Goal: Task Accomplishment & Management: Use online tool/utility

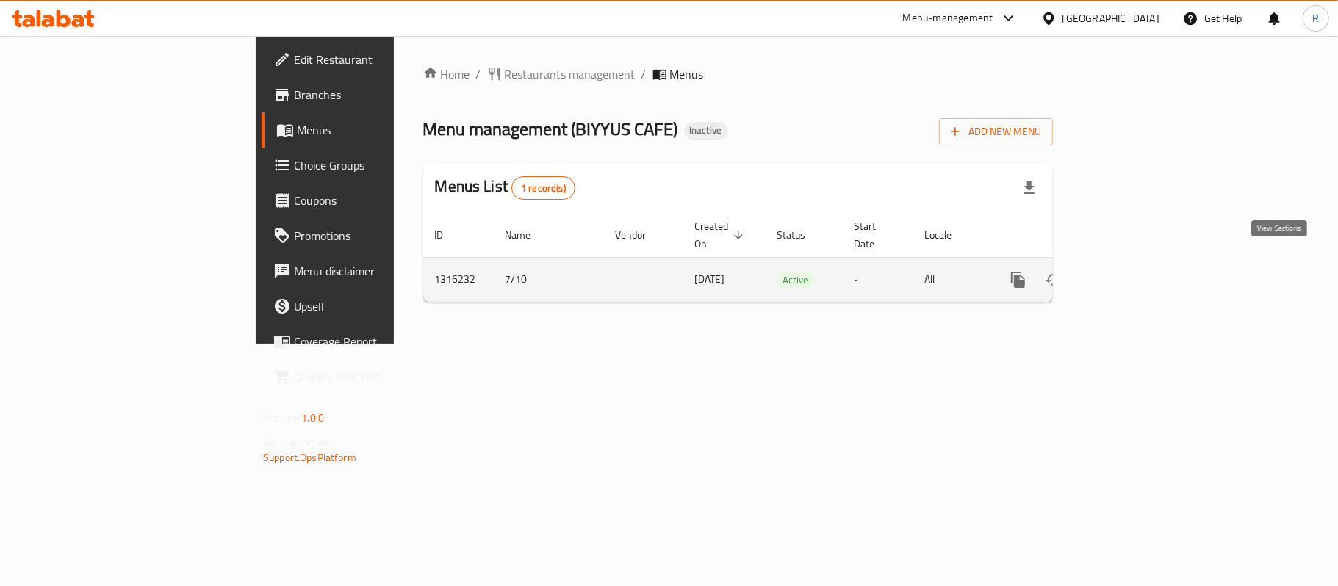
click at [1133, 271] on icon "enhanced table" at bounding box center [1124, 280] width 18 height 18
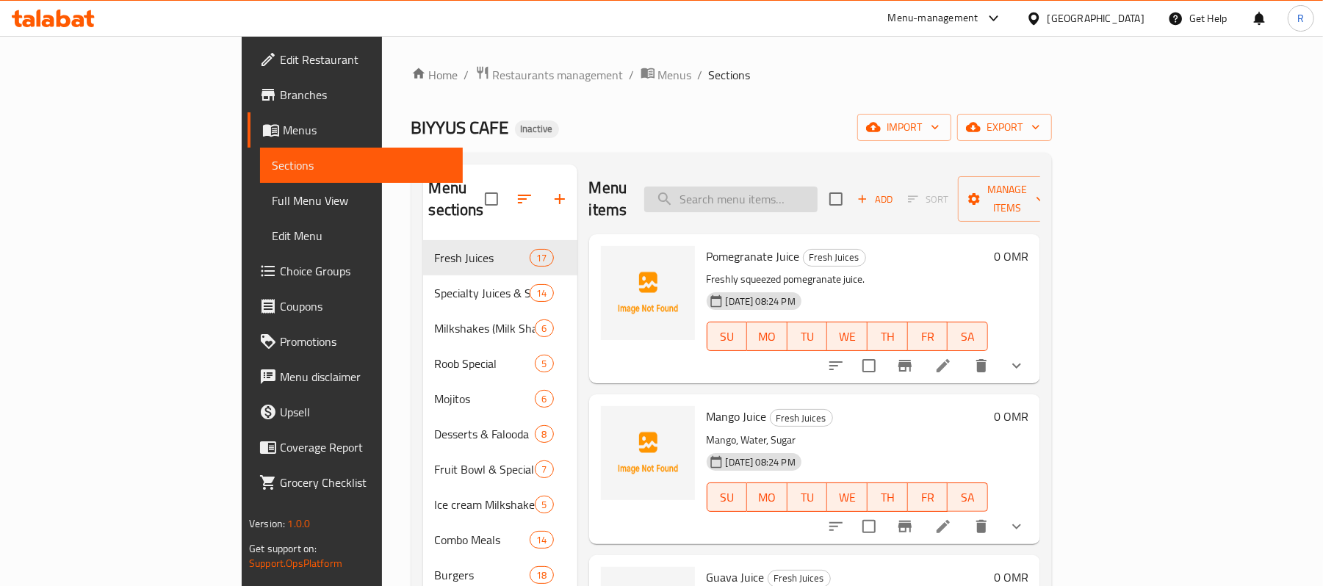
click at [818, 187] on input "search" at bounding box center [730, 200] width 173 height 26
paste input "Abc-Juice"
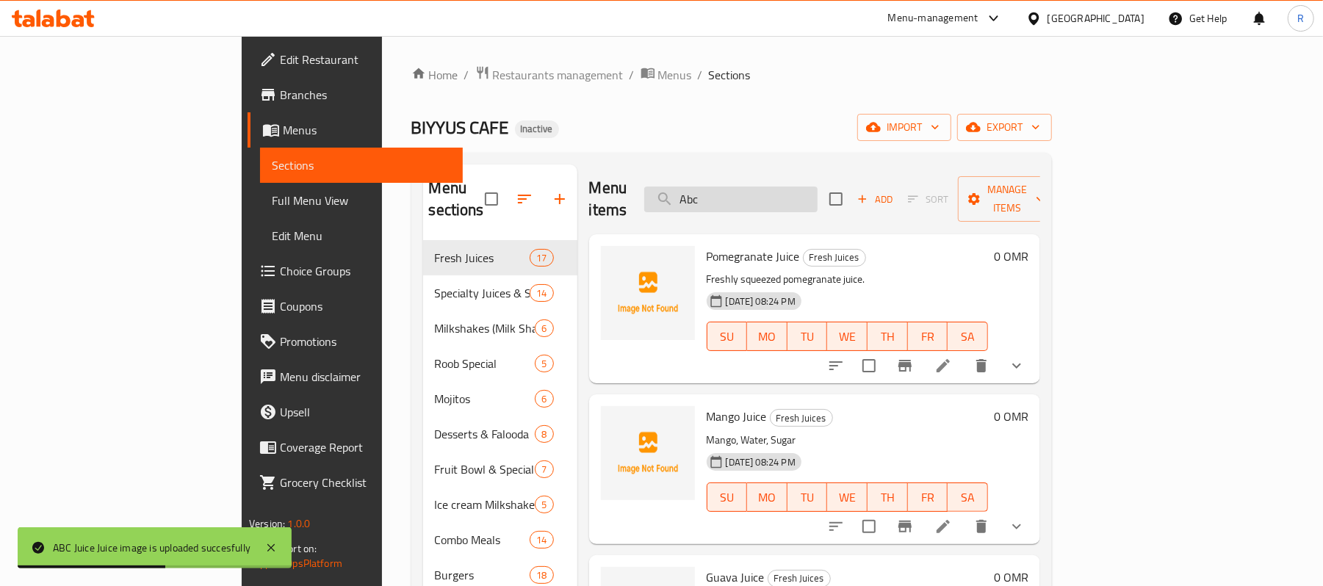
click at [818, 187] on input "Abc" at bounding box center [730, 200] width 173 height 26
paste input "la-Khaifak"
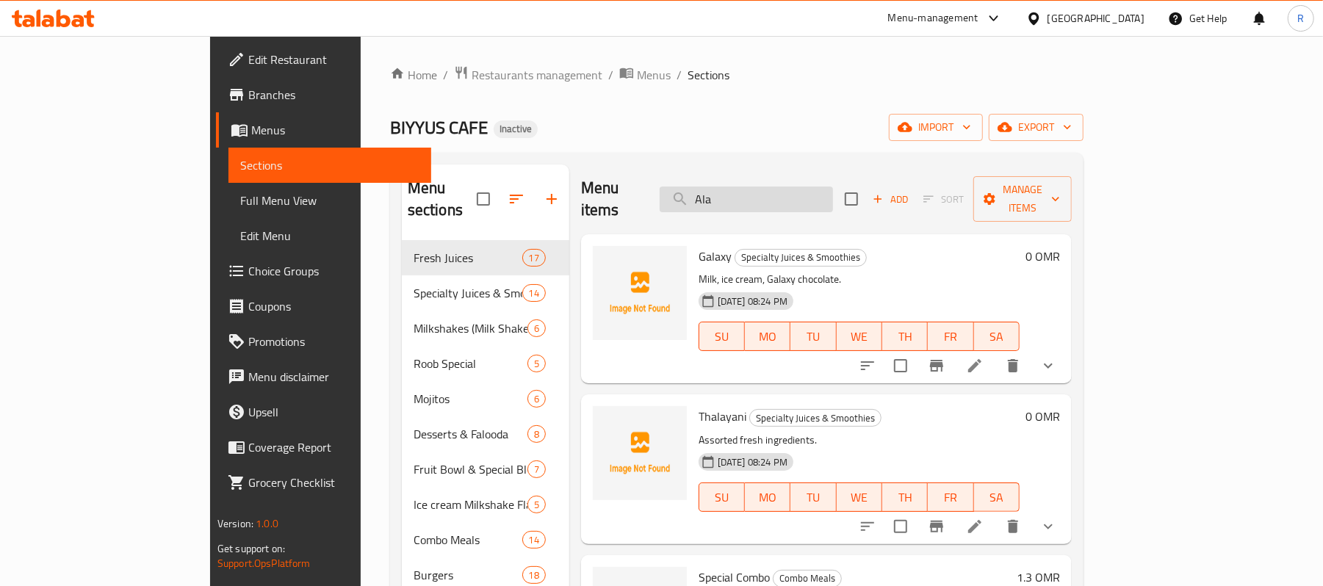
click at [812, 197] on input "Ala" at bounding box center [746, 200] width 173 height 26
paste input "-Khaifak"
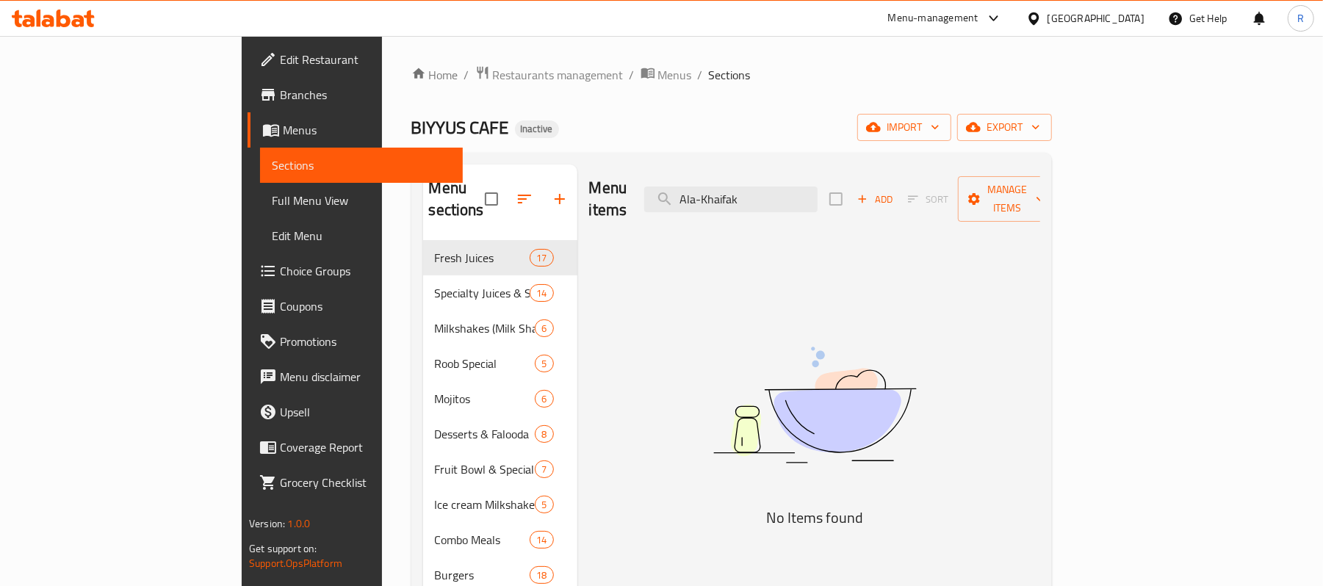
drag, startPoint x: 788, startPoint y: 194, endPoint x: 752, endPoint y: 215, distance: 41.5
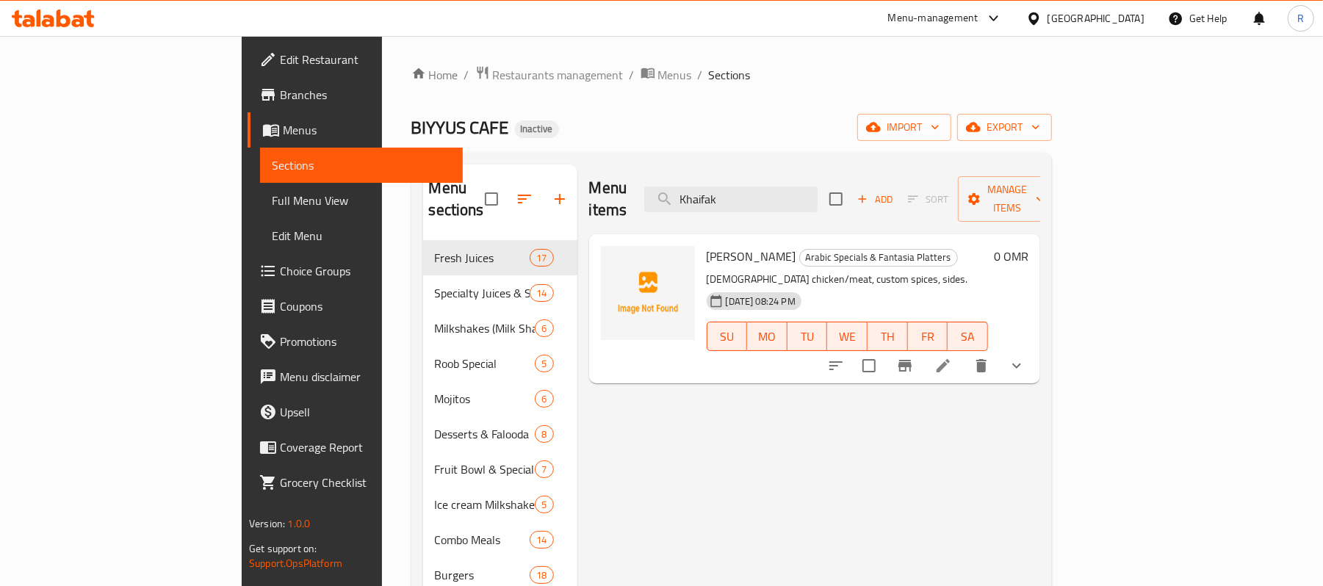
click at [1034, 348] on button "show more" at bounding box center [1016, 365] width 35 height 35
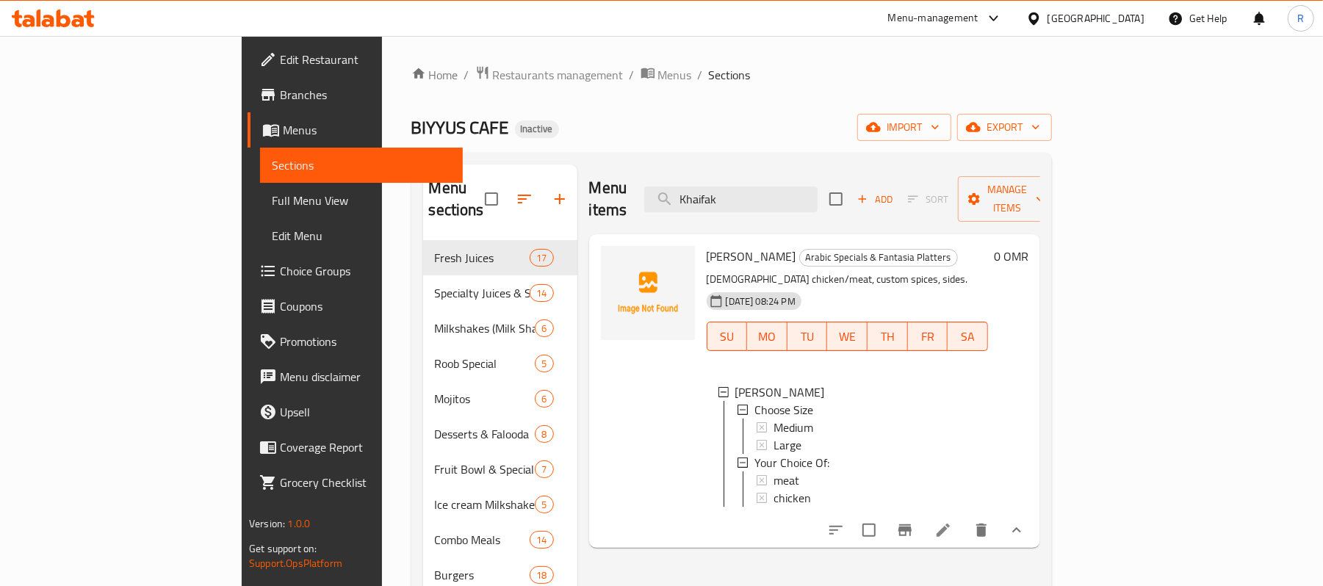
scroll to position [1, 0]
click at [1026, 525] on icon "show more" at bounding box center [1017, 531] width 18 height 18
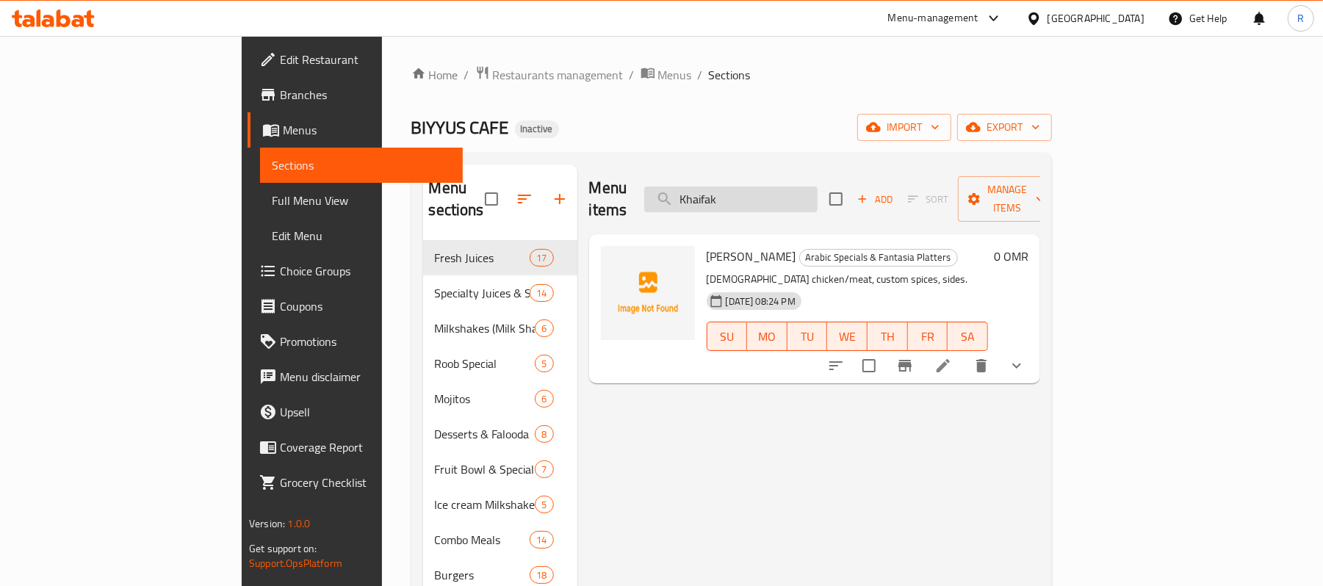
click at [818, 192] on input "Khaifak" at bounding box center [730, 200] width 173 height 26
paste input "Ala-"
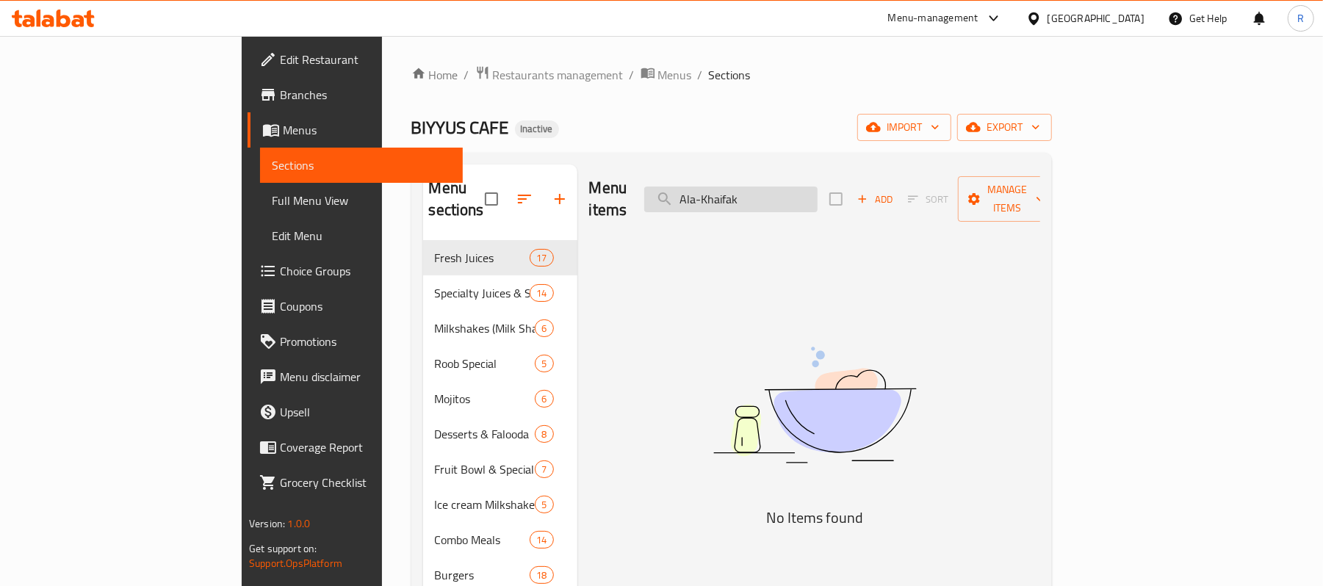
click at [818, 189] on input "Ala-Khaifak" at bounding box center [730, 200] width 173 height 26
paste input "mond"
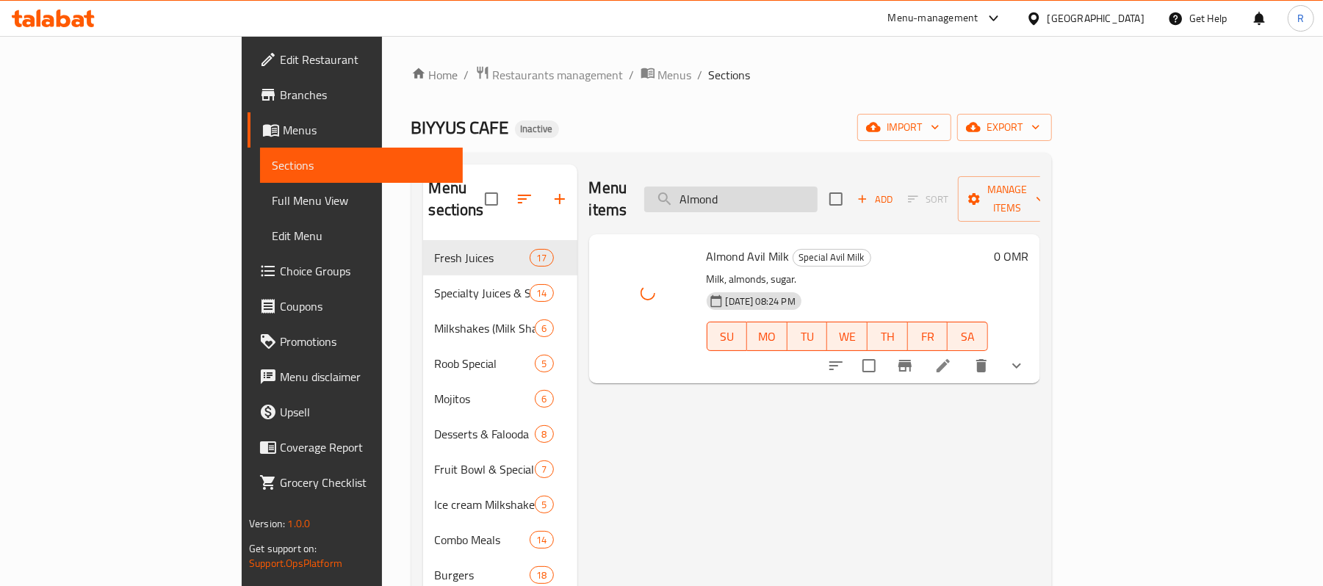
click at [818, 187] on input "Almond" at bounding box center [730, 200] width 173 height 26
paste input "pple"
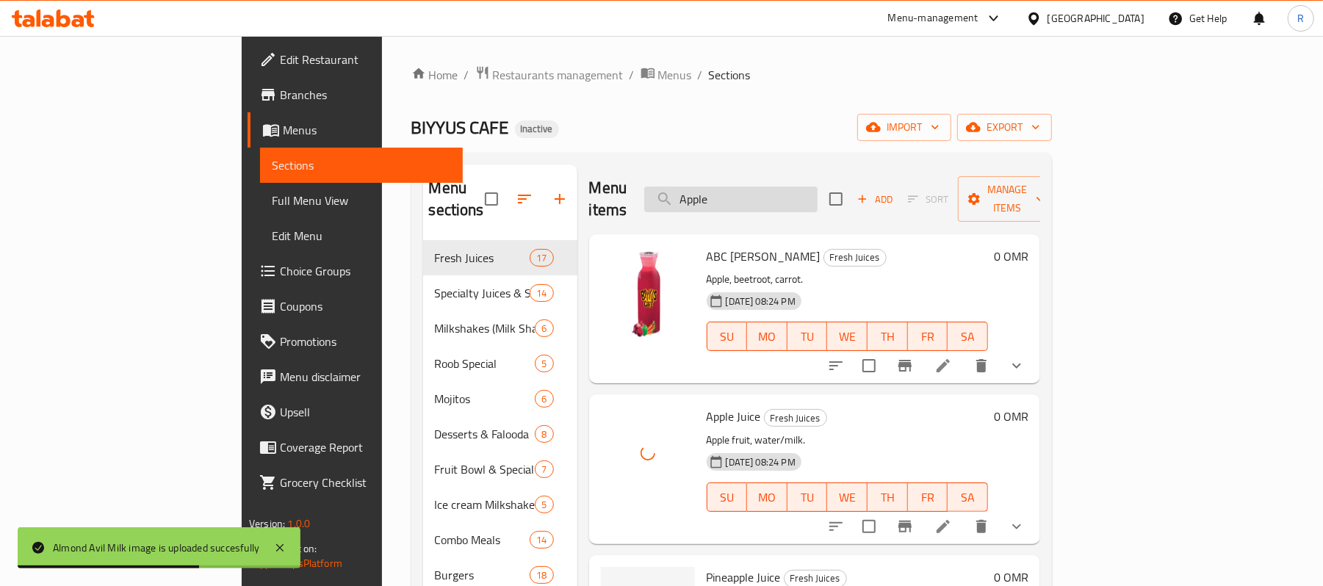
click at [818, 187] on input "Apple" at bounding box center [730, 200] width 173 height 26
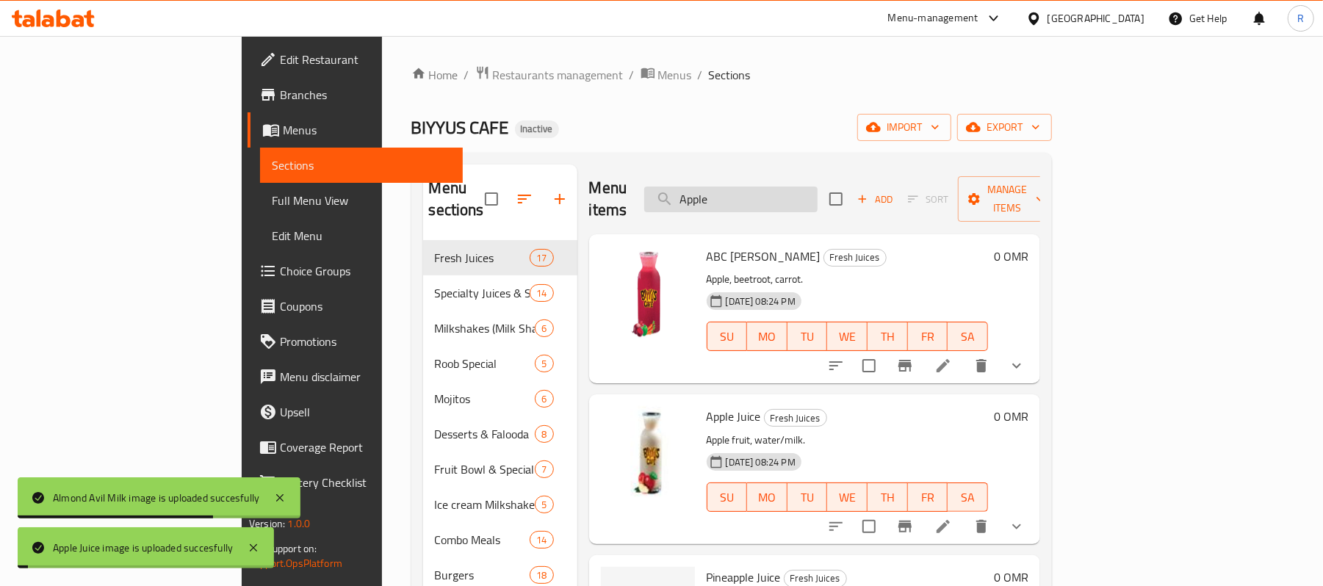
click at [818, 187] on input "Apple" at bounding box center [730, 200] width 173 height 26
paste input "rabic-Beef"
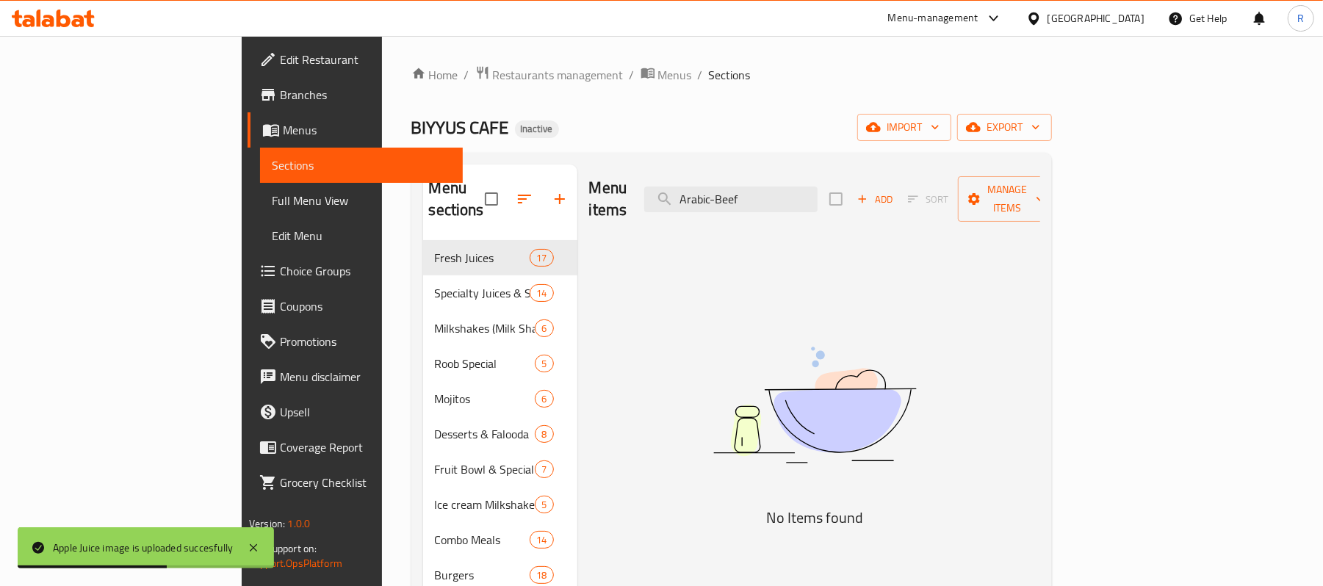
drag, startPoint x: 844, startPoint y: 198, endPoint x: 800, endPoint y: 210, distance: 45.8
click at [800, 210] on div "Menu items Arabic-Beef Add Sort Manage items" at bounding box center [814, 200] width 451 height 70
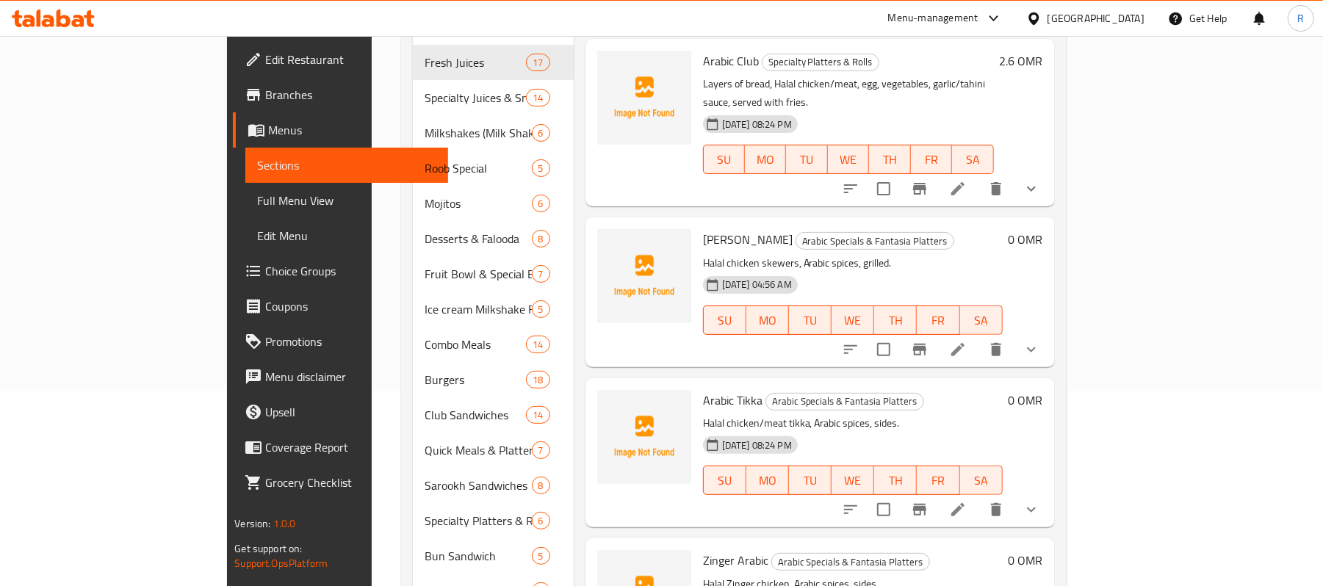
scroll to position [0, 0]
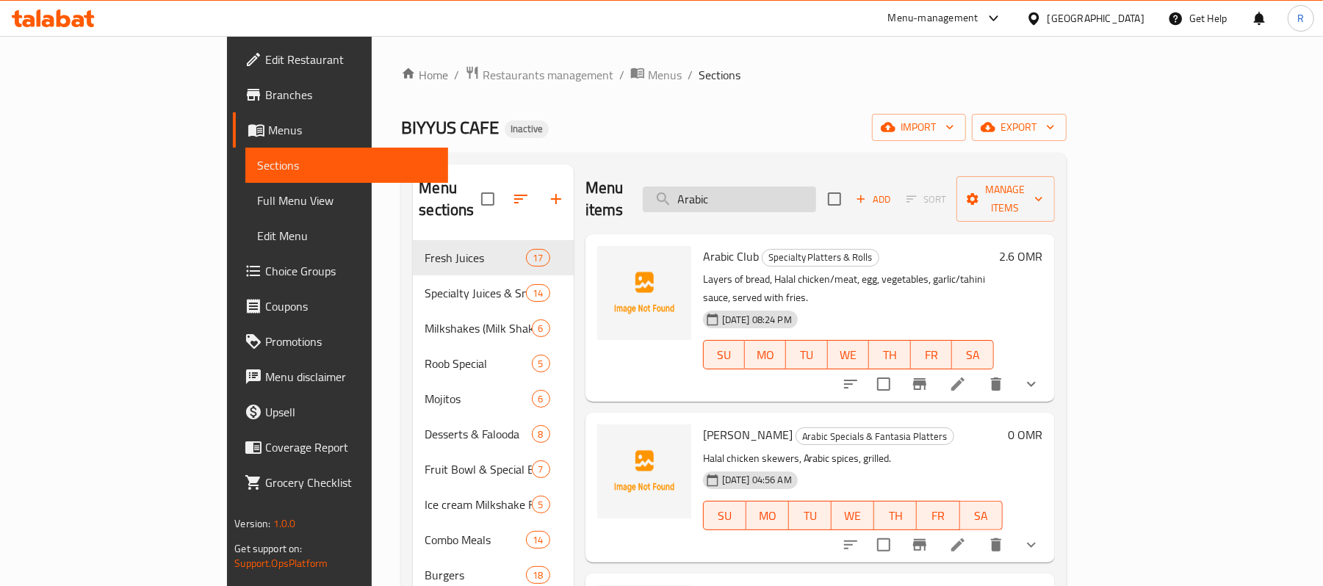
click at [816, 187] on input "Arabic" at bounding box center [729, 200] width 173 height 26
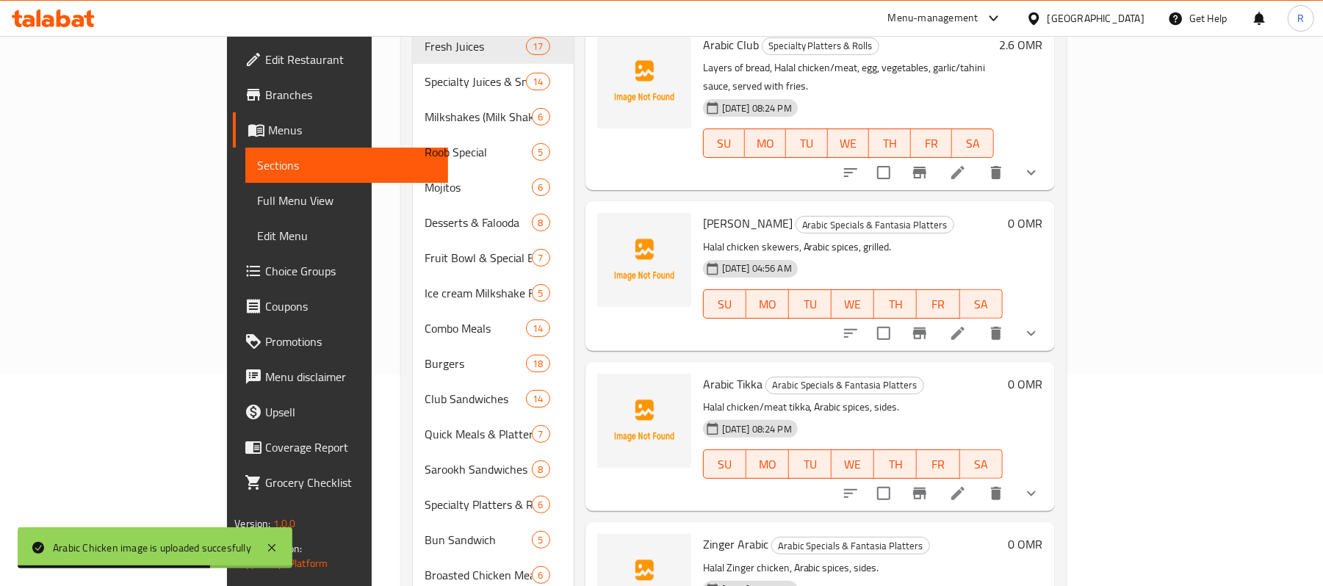
scroll to position [195, 0]
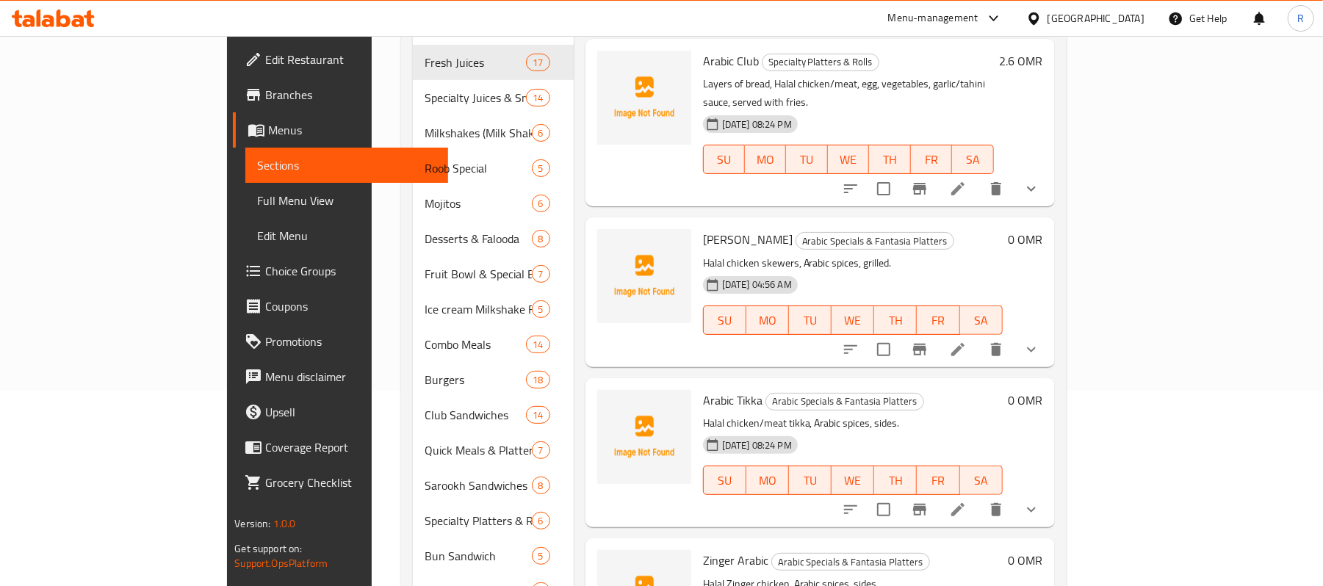
click at [961, 390] on h6 "Arabic Tikka Arabic Specials & Fantasia Platters" at bounding box center [853, 400] width 300 height 21
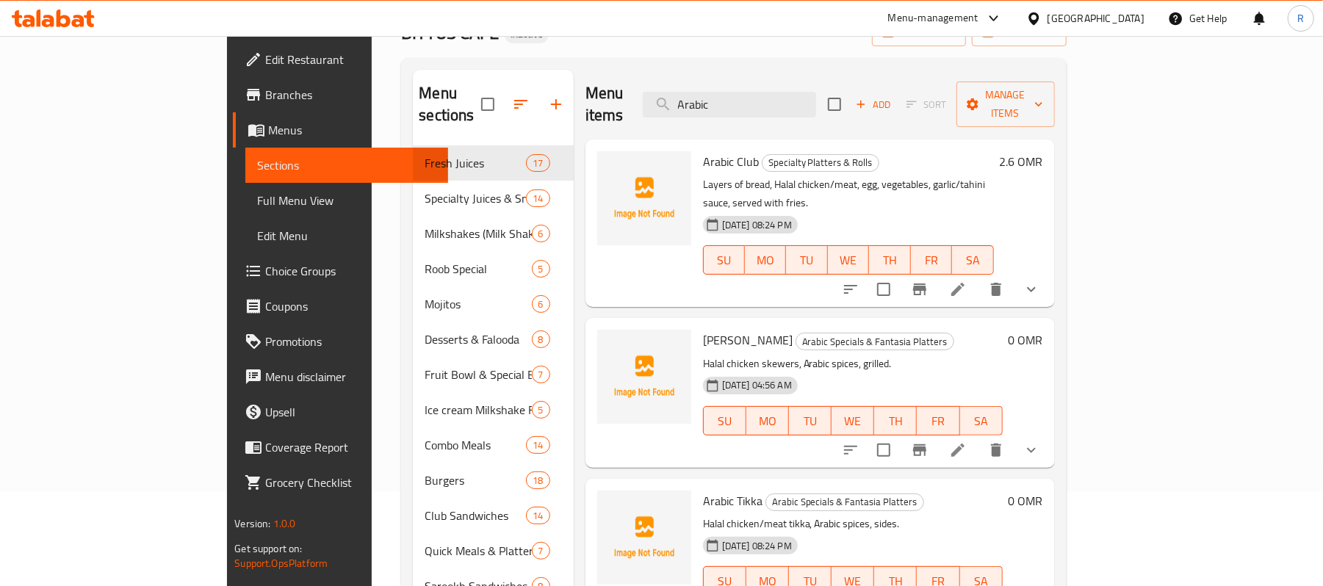
scroll to position [0, 0]
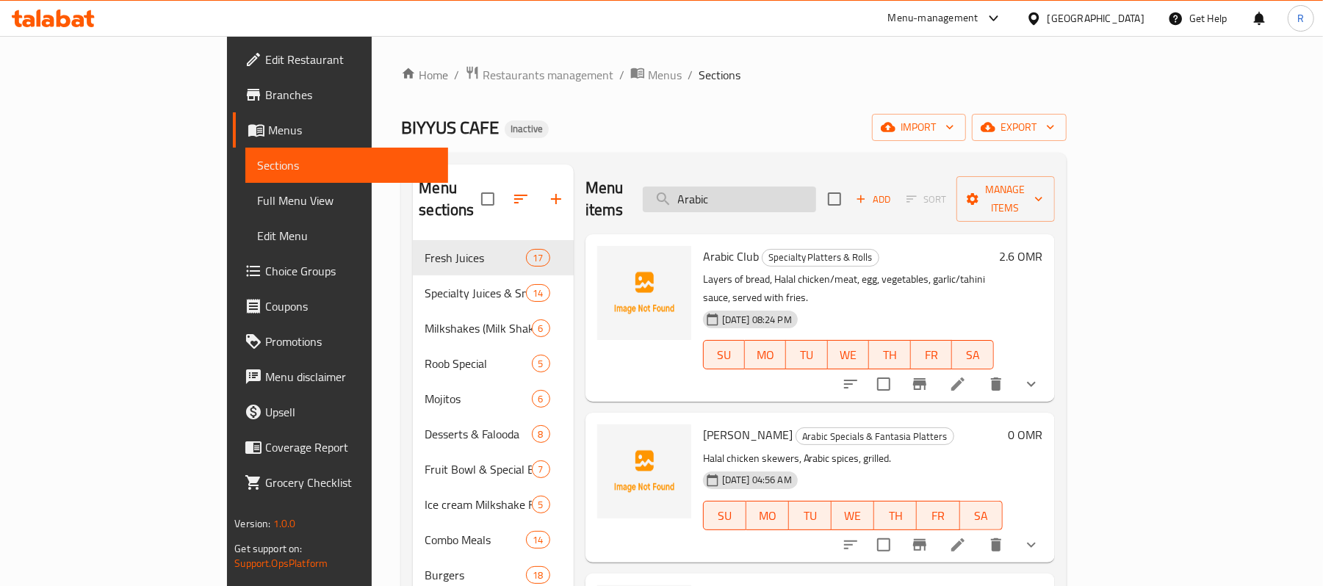
click at [816, 195] on input "Arabic" at bounding box center [729, 200] width 173 height 26
paste input "vocado copy"
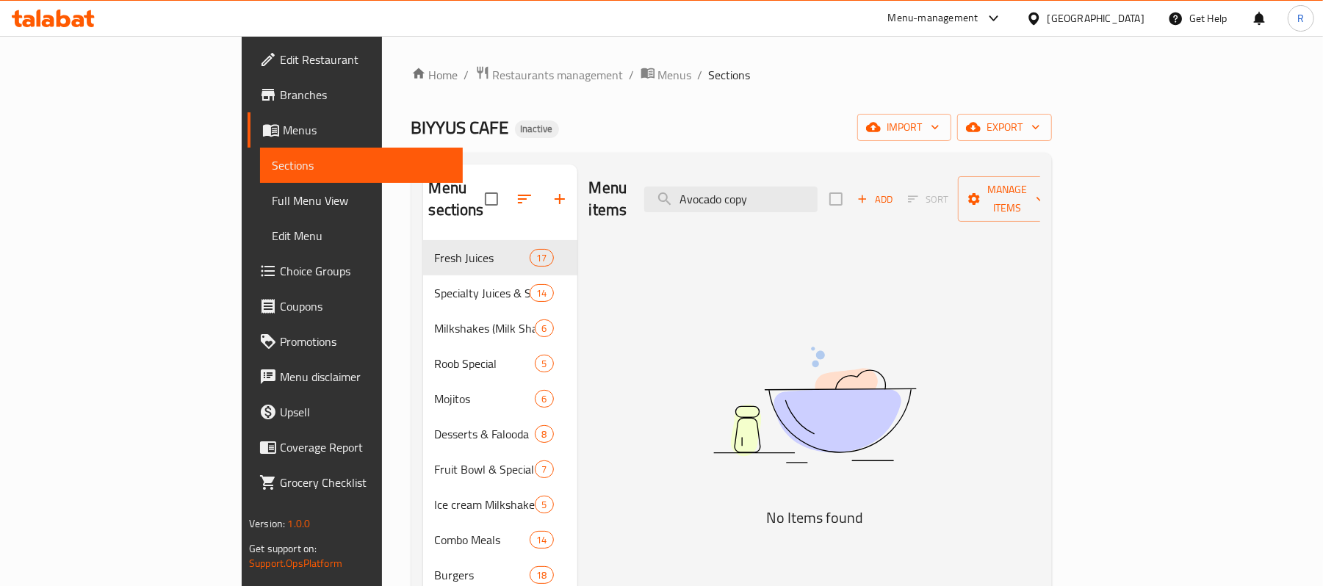
drag, startPoint x: 835, startPoint y: 200, endPoint x: 807, endPoint y: 215, distance: 31.5
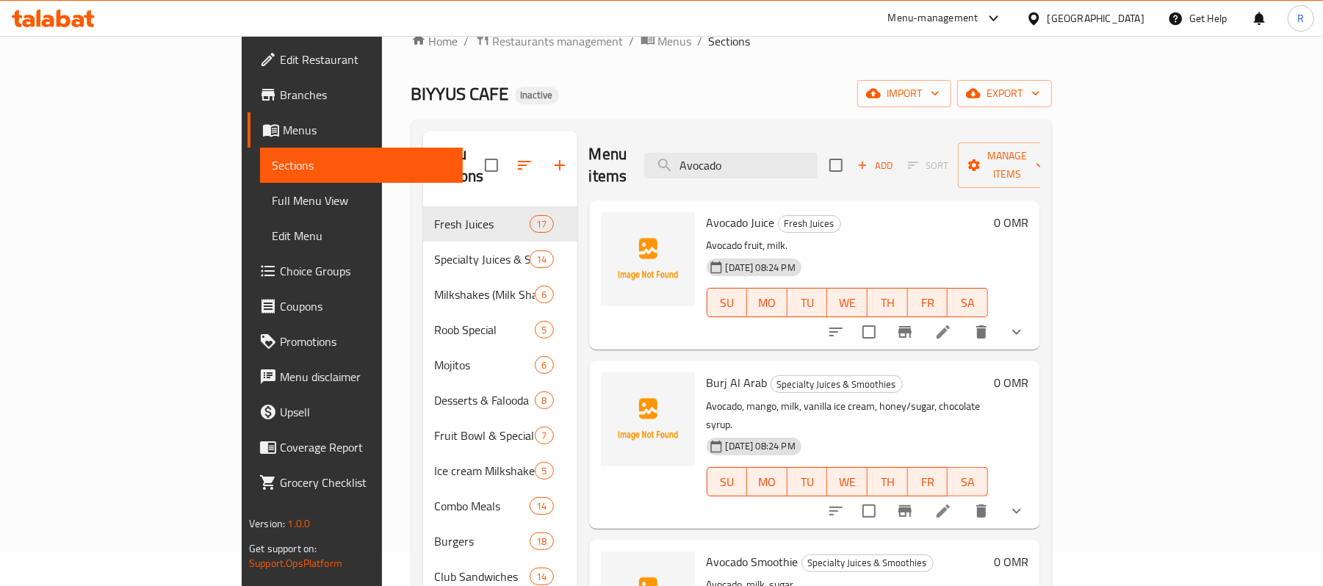
scroll to position [32, 0]
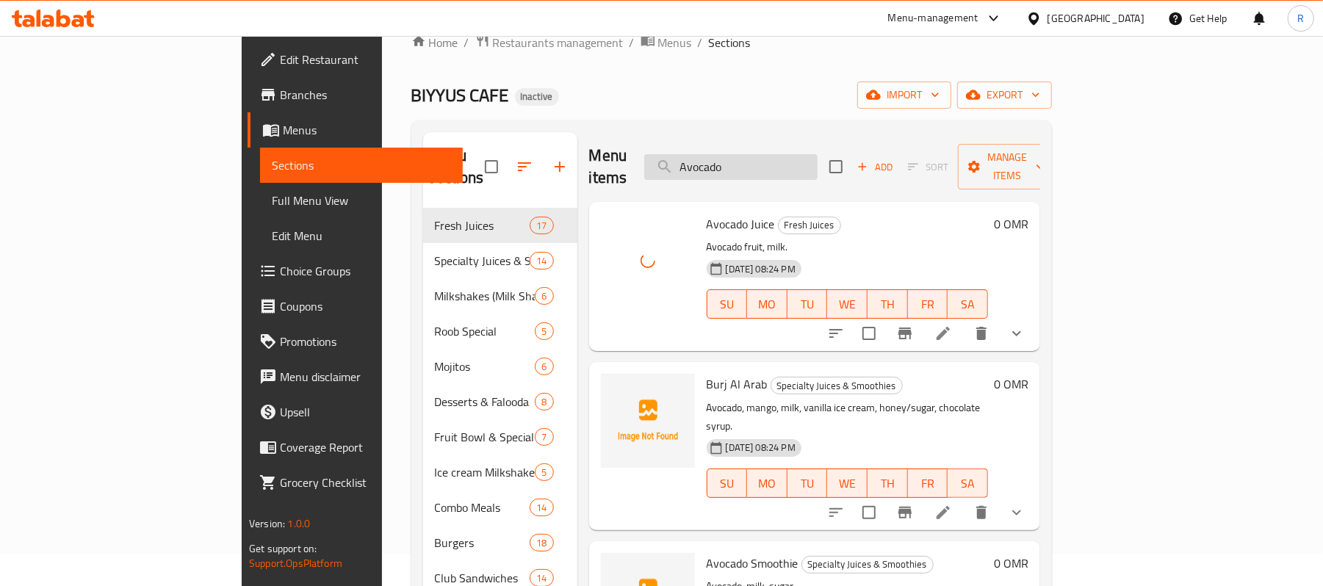
click at [818, 157] on input "Avocado" at bounding box center [730, 167] width 173 height 26
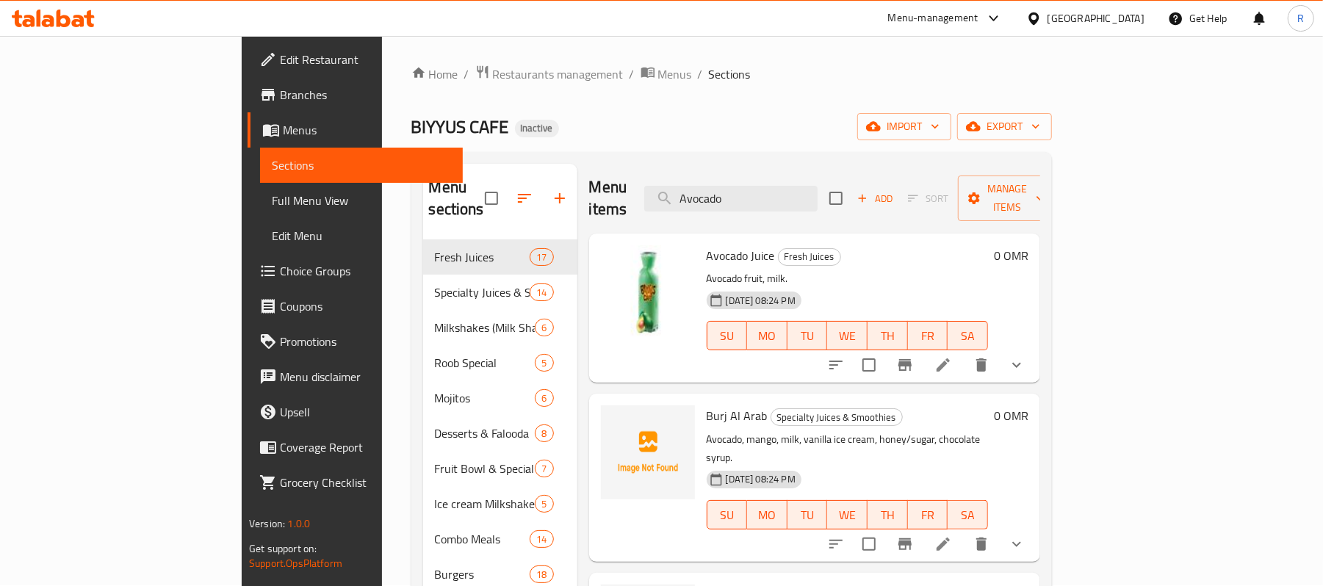
scroll to position [0, 0]
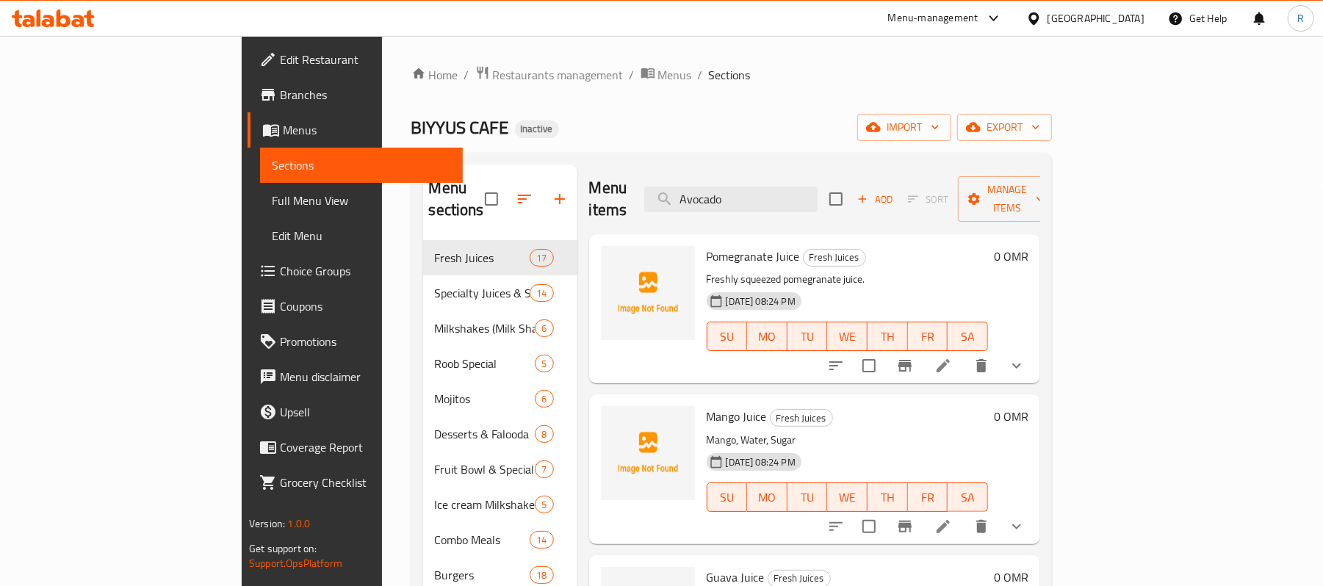
click at [851, 170] on div "Menu items Avocado Add Sort Manage items" at bounding box center [814, 200] width 451 height 70
click at [818, 187] on input "Avocado" at bounding box center [730, 200] width 173 height 26
paste input "-Nuts"
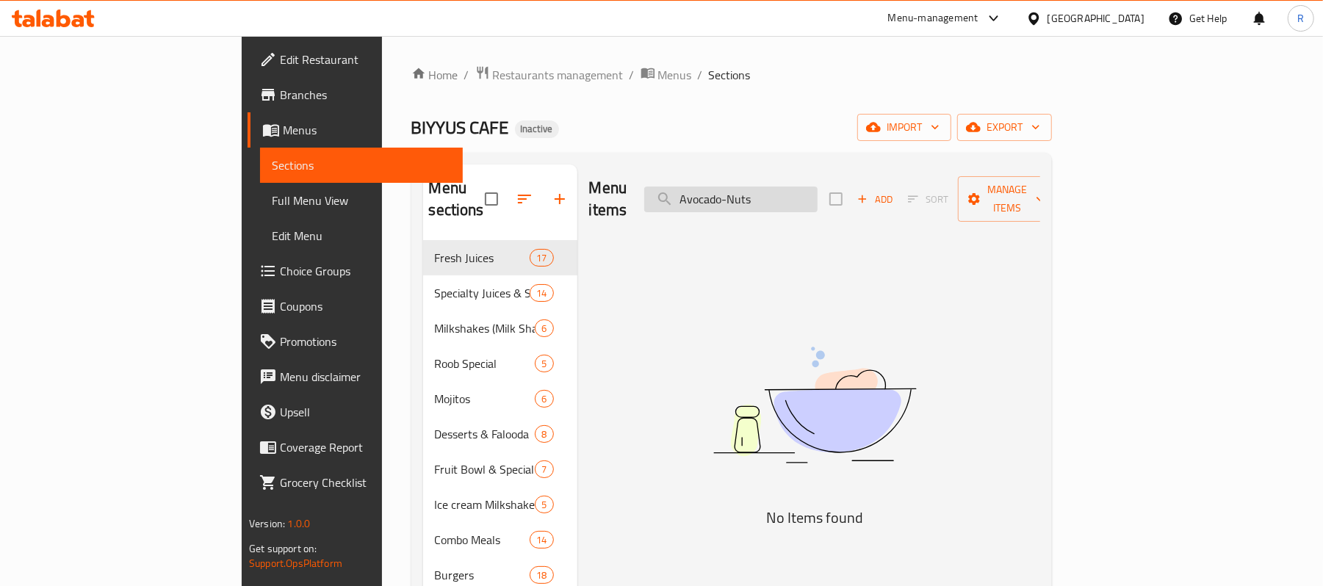
click at [812, 197] on input "Avocado-Nuts" at bounding box center [730, 200] width 173 height 26
drag, startPoint x: 812, startPoint y: 195, endPoint x: 732, endPoint y: 224, distance: 84.6
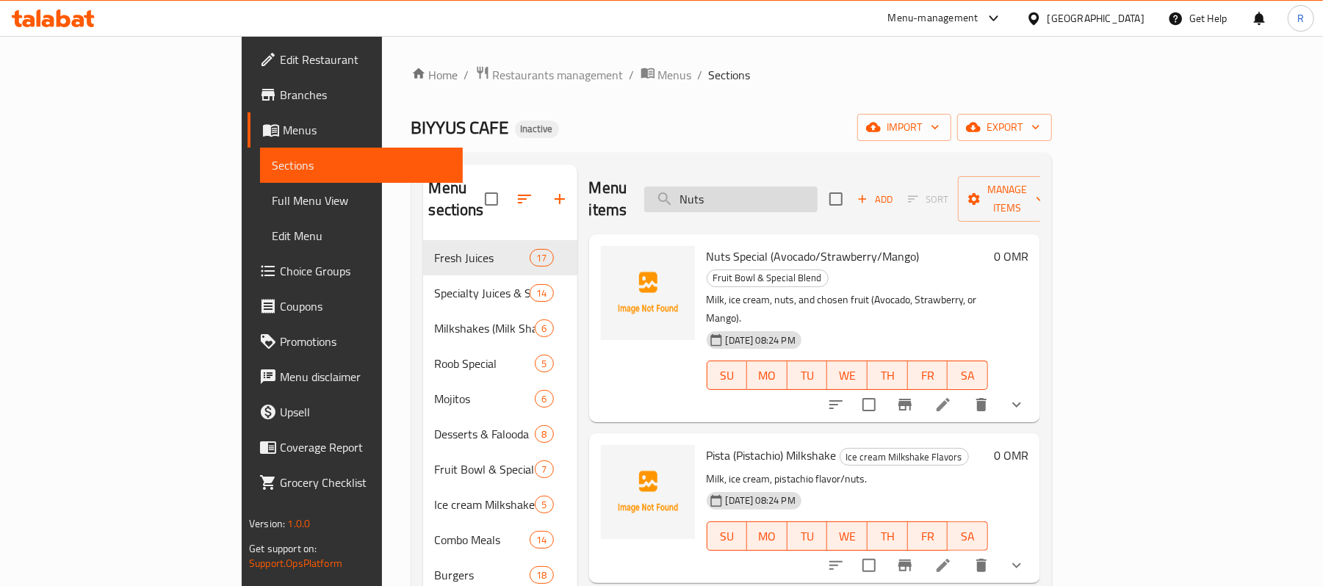
click at [818, 187] on input "Nuts" at bounding box center [730, 200] width 173 height 26
paste input "Avocado--Smoothie"
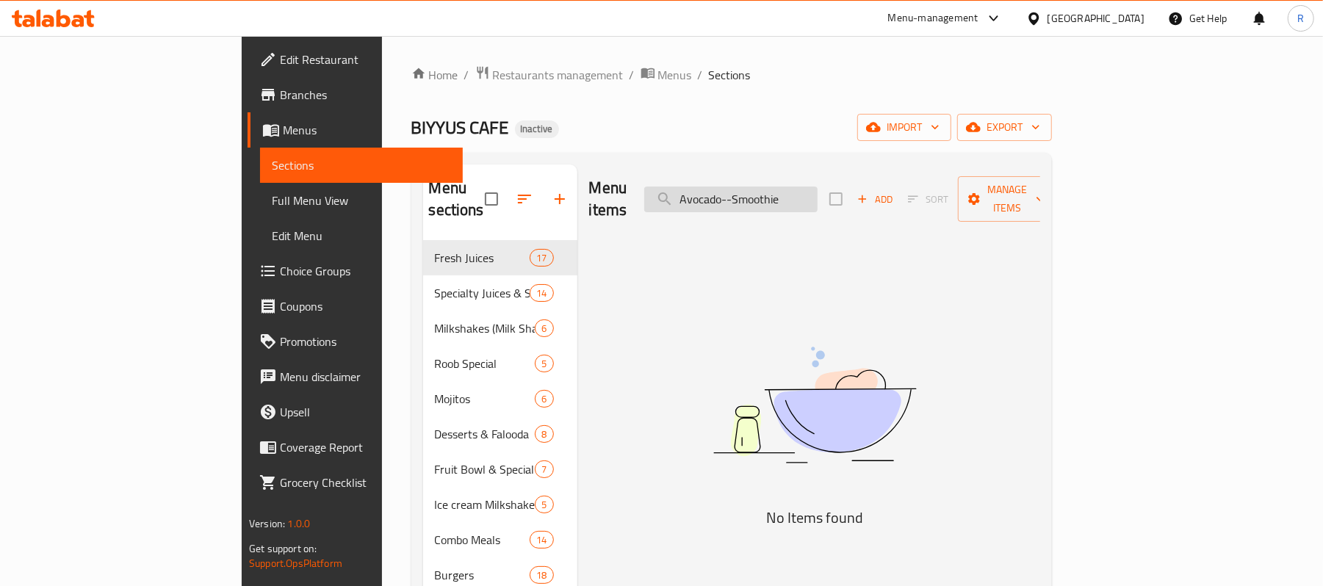
click at [818, 192] on input "Avocado--Smoothie" at bounding box center [730, 200] width 173 height 26
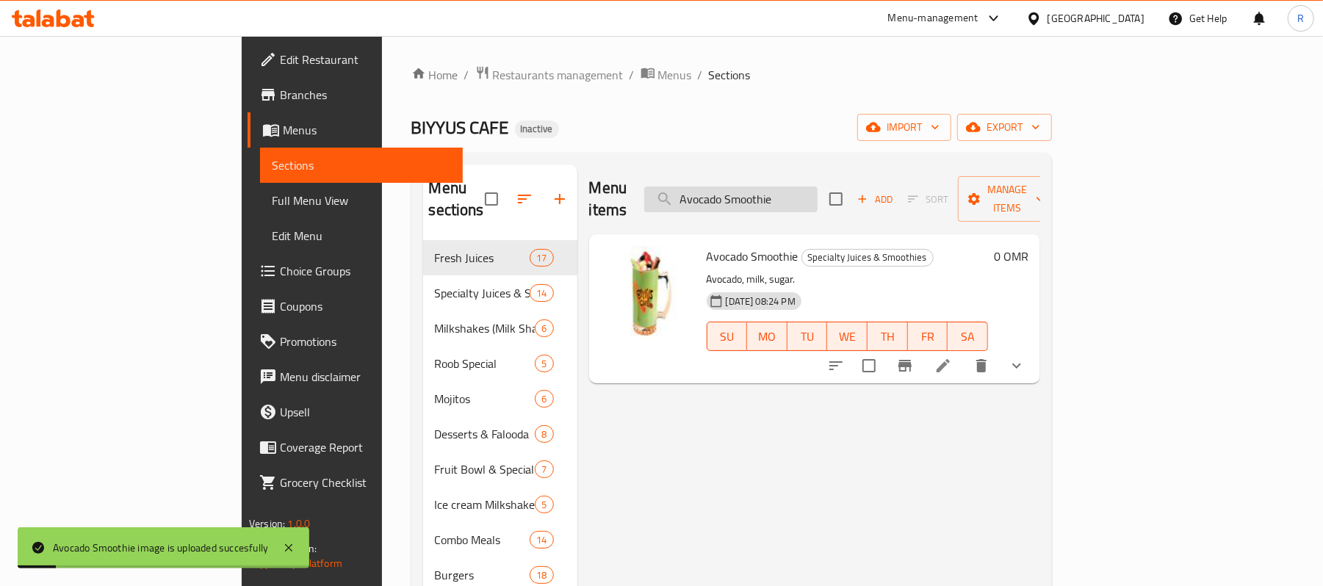
click at [818, 187] on input "Avocado Smoothie" at bounding box center [730, 200] width 173 height 26
paste input "awar-al-qalb"
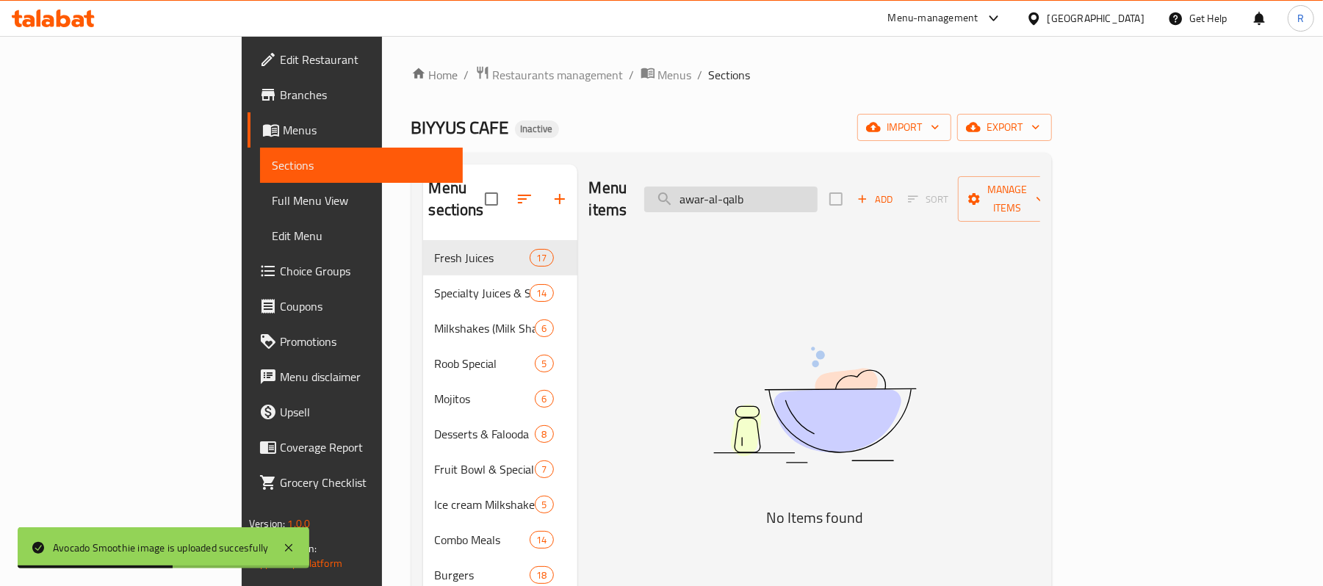
click at [802, 194] on input "awar-al-qalb" at bounding box center [730, 200] width 173 height 26
click at [796, 188] on input "awar-al-qalb" at bounding box center [730, 200] width 173 height 26
click at [809, 191] on input "awaral-qalb" at bounding box center [730, 200] width 173 height 26
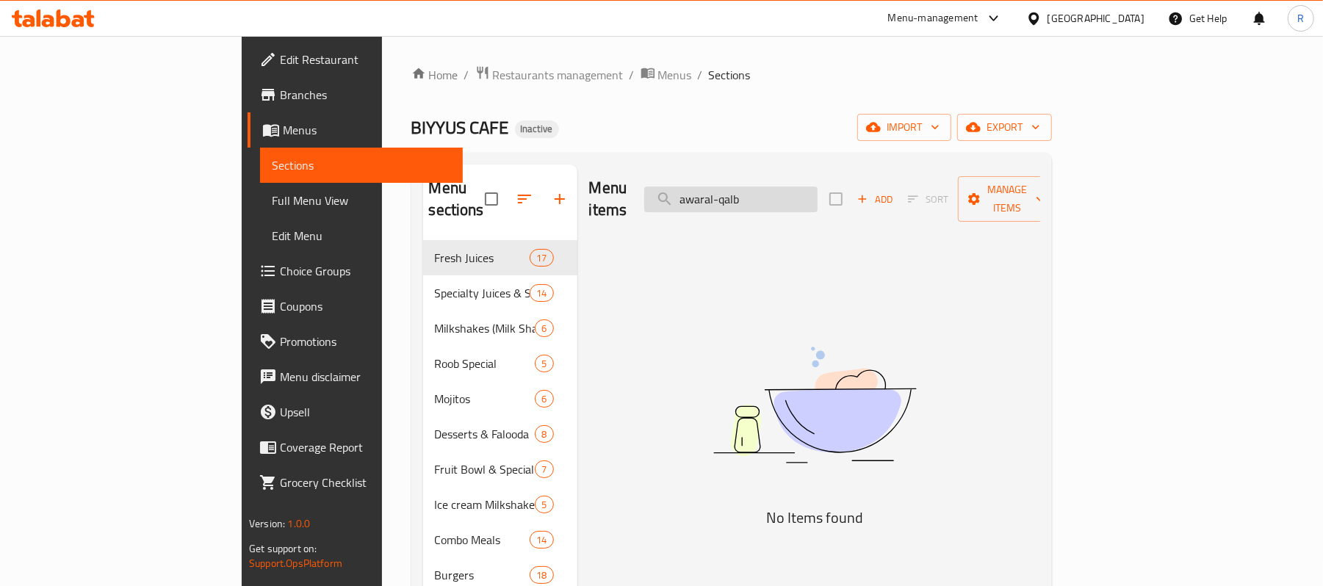
click at [805, 190] on input "awaral-qalb" at bounding box center [730, 200] width 173 height 26
click at [792, 192] on input "awaralqalb" at bounding box center [730, 200] width 173 height 26
click at [803, 192] on input "awar alqalb" at bounding box center [730, 200] width 173 height 26
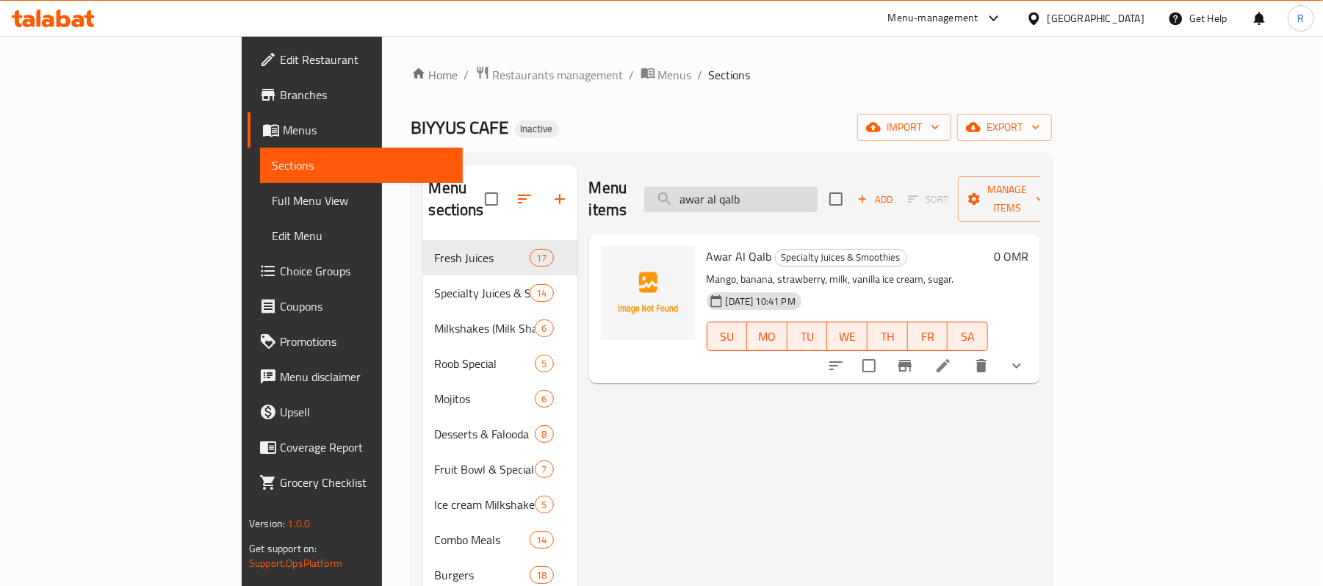
click at [818, 194] on input "awar al qalb" at bounding box center [730, 200] width 173 height 26
type input "awar al qalb"
